Goal: Task Accomplishment & Management: Use online tool/utility

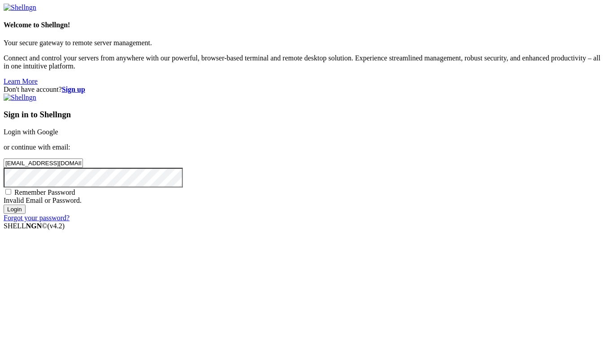
click at [58, 128] on link "Login with Google" at bounding box center [31, 132] width 55 height 8
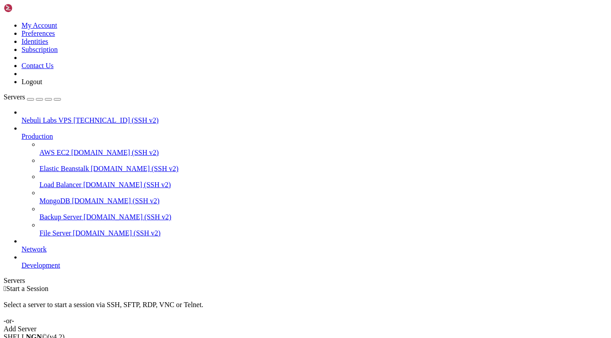
click at [51, 117] on span "Nebuli Labs VPS" at bounding box center [47, 121] width 50 height 8
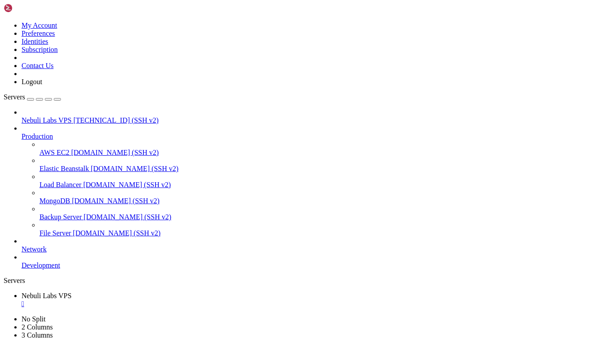
type input "/root/NebuliLabs-Bot"
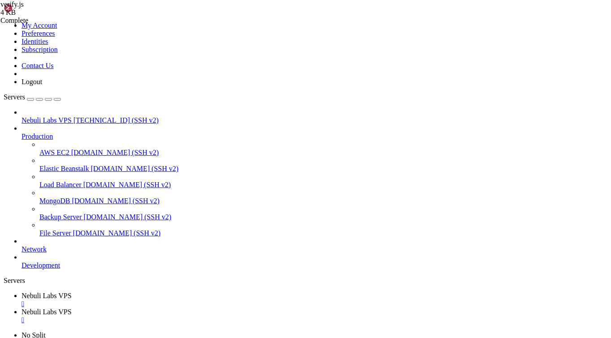
scroll to position [226, 0]
drag, startPoint x: 281, startPoint y: 247, endPoint x: 315, endPoint y: 248, distance: 33.2
type textarea "const verificationLink = `https://[DOMAIN_NAME]/?user=${[DOMAIN_NAME]}&token=${…"
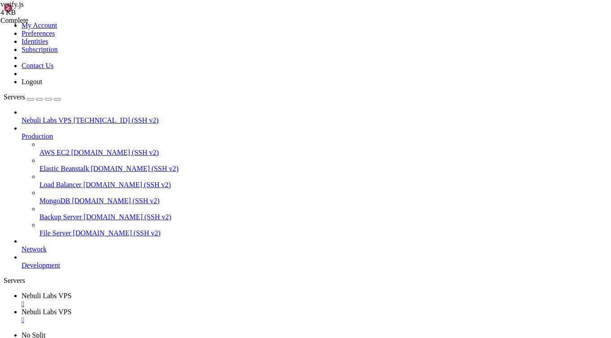
click at [72, 292] on span "Nebuli Labs VPS" at bounding box center [47, 296] width 50 height 8
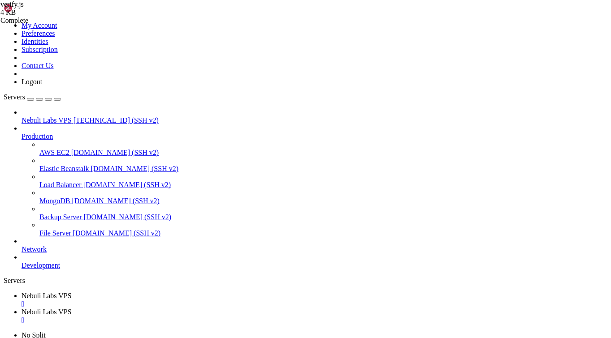
click at [213, 308] on link "Nebuli Labs VPS " at bounding box center [315, 316] width 586 height 16
click at [72, 292] on span "Nebuli Labs VPS" at bounding box center [47, 296] width 50 height 8
click at [72, 308] on span "Nebuli Labs VPS" at bounding box center [47, 312] width 50 height 8
drag, startPoint x: 211, startPoint y: 30, endPoint x: 153, endPoint y: 43, distance: 59.1
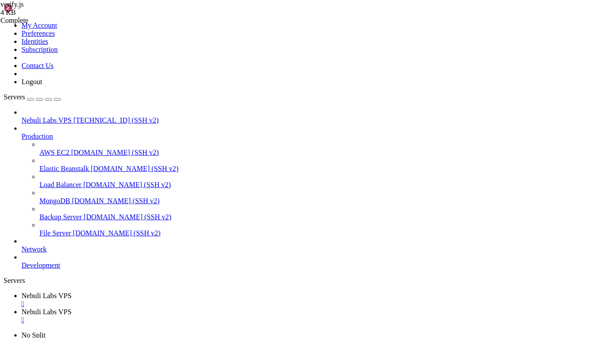
click at [72, 292] on span "Nebuli Labs VPS" at bounding box center [47, 296] width 50 height 8
